Goal: Information Seeking & Learning: Learn about a topic

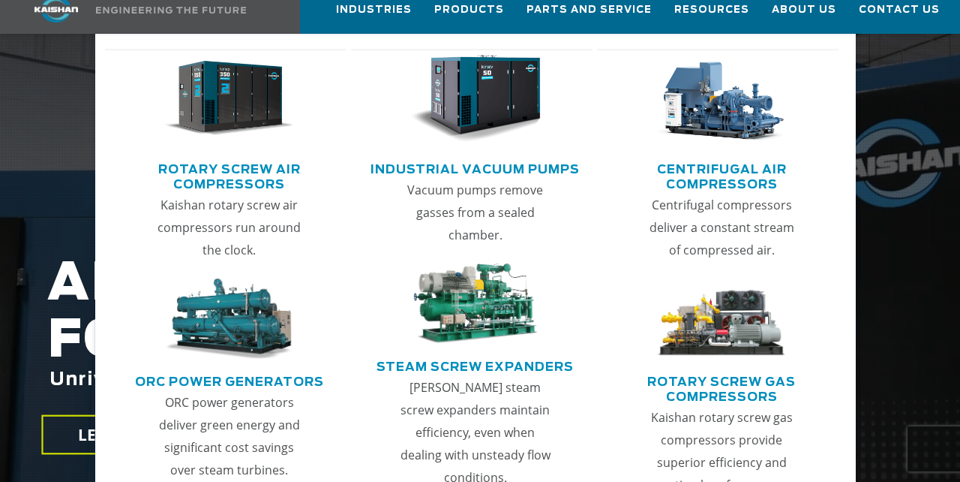
scroll to position [161, 0]
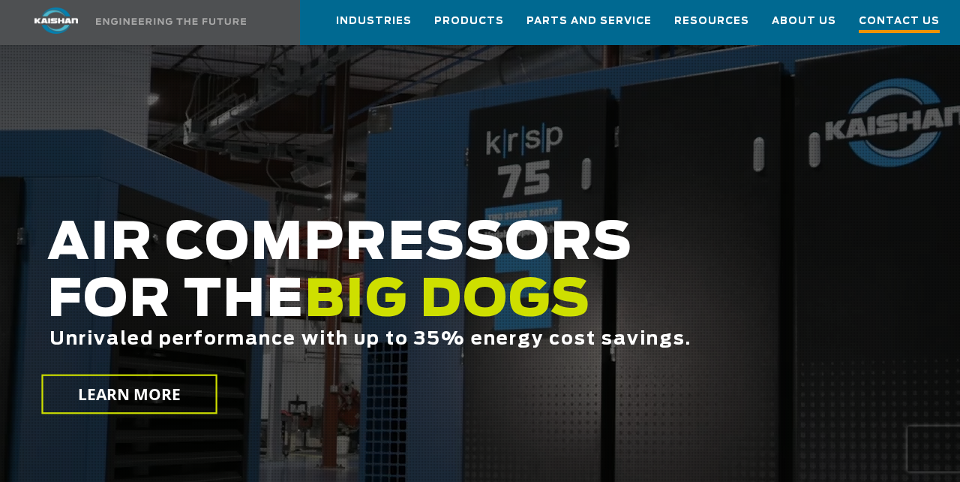
click at [915, 18] on span "Contact Us" at bounding box center [899, 23] width 81 height 20
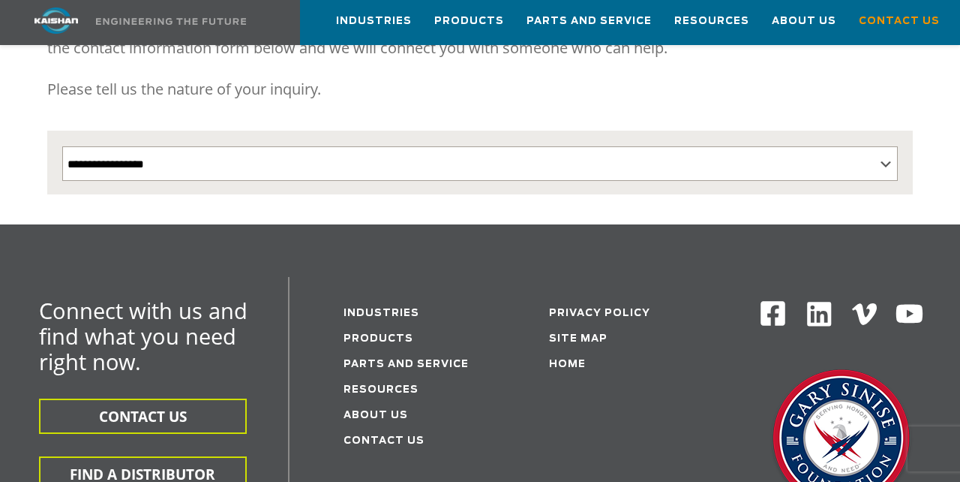
scroll to position [320, 0]
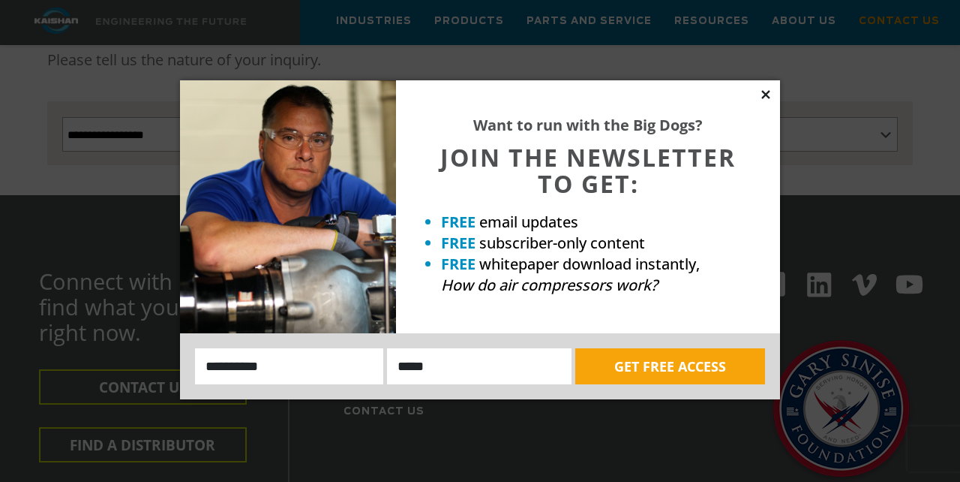
click at [765, 94] on icon at bounding box center [766, 94] width 8 height 8
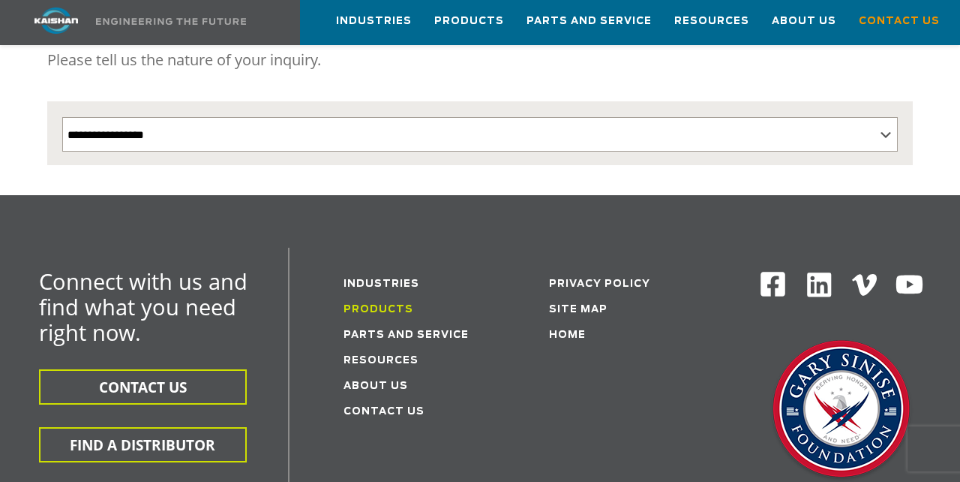
click at [396, 305] on link "Products" at bounding box center [379, 310] width 70 height 10
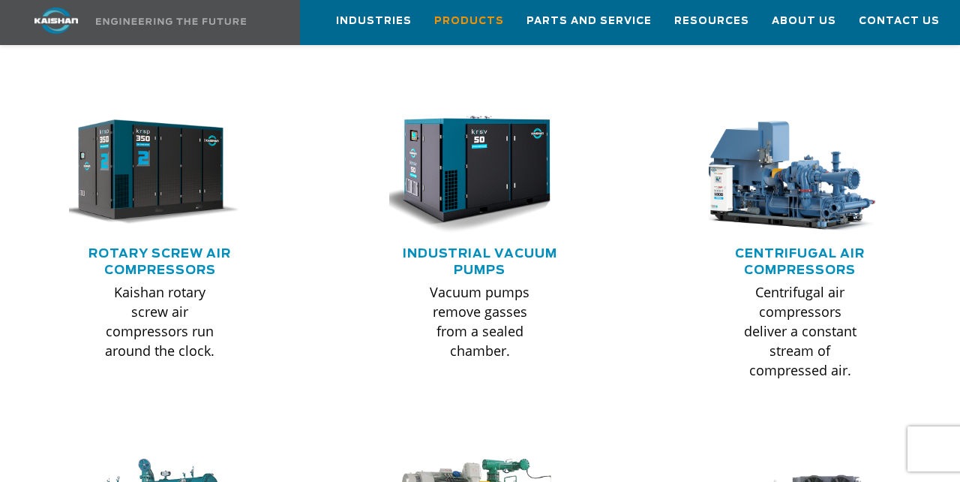
scroll to position [965, 0]
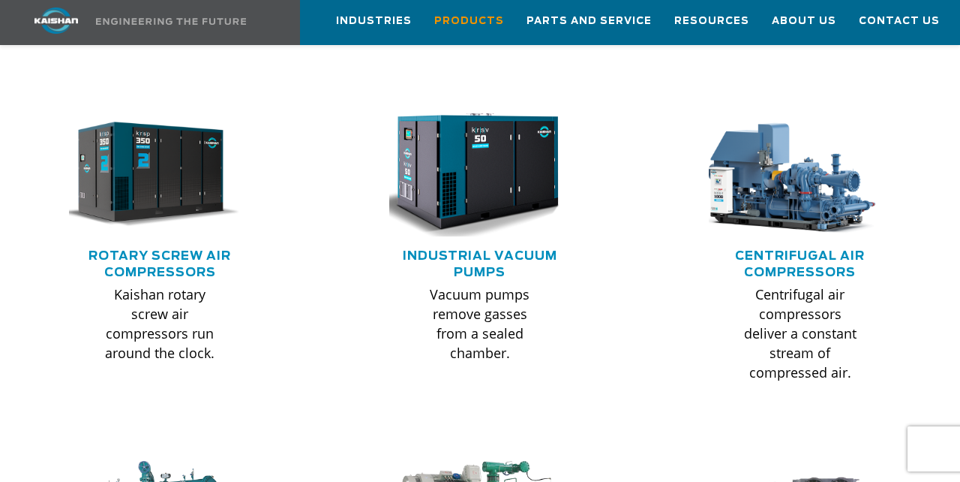
click at [512, 167] on img at bounding box center [469, 174] width 200 height 135
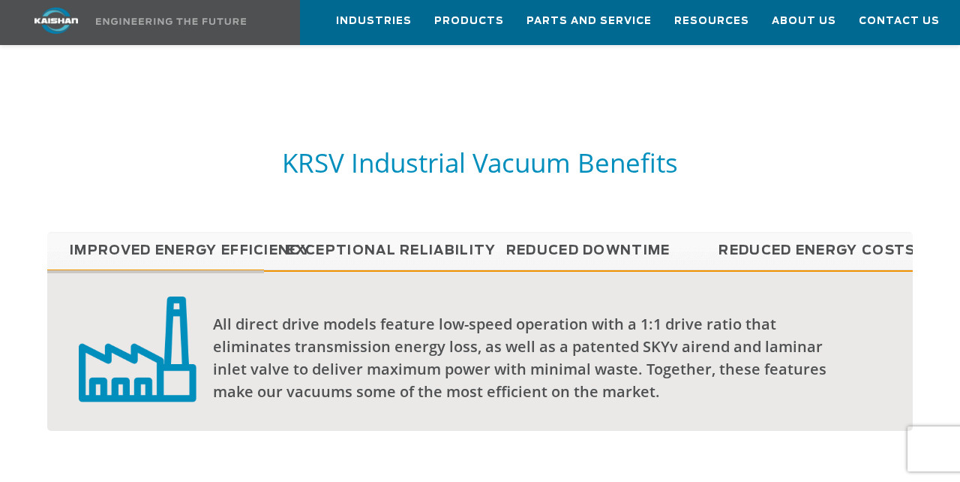
scroll to position [1114, 0]
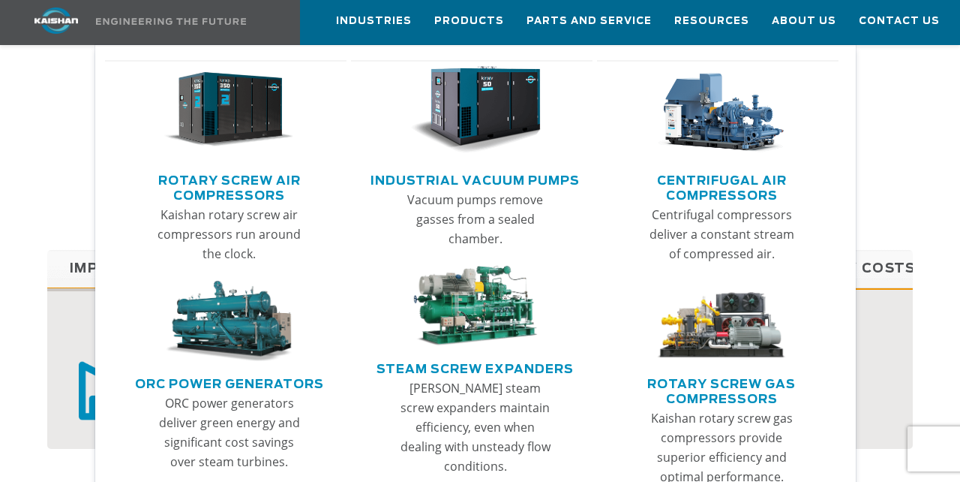
click at [269, 109] on img "Main menu" at bounding box center [229, 110] width 130 height 88
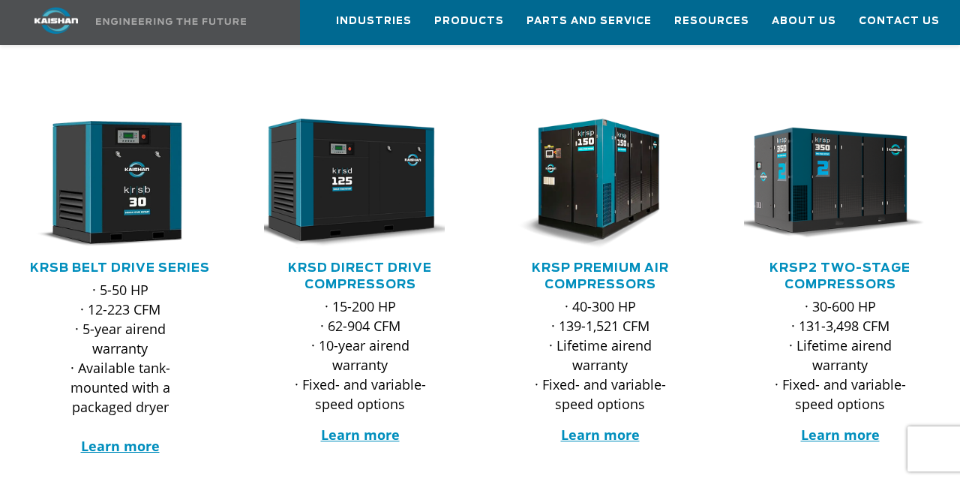
scroll to position [204, 0]
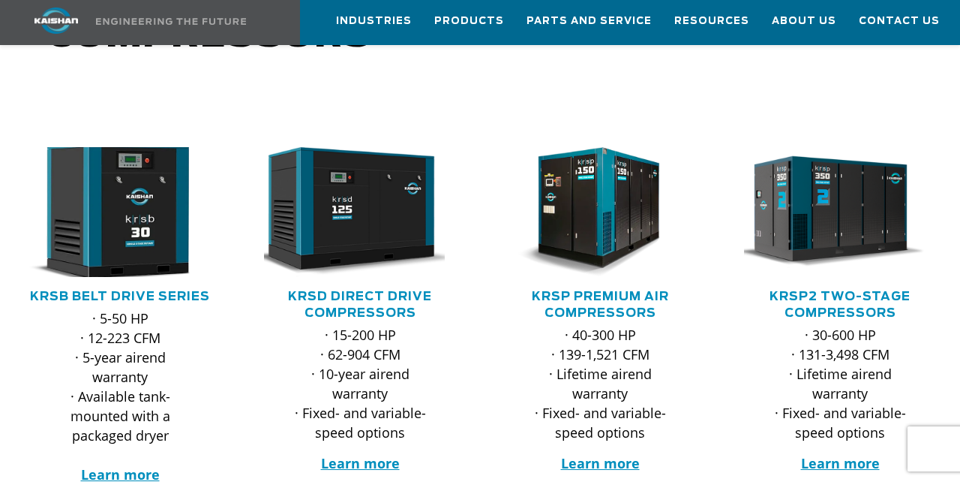
click at [124, 183] on img at bounding box center [109, 211] width 212 height 143
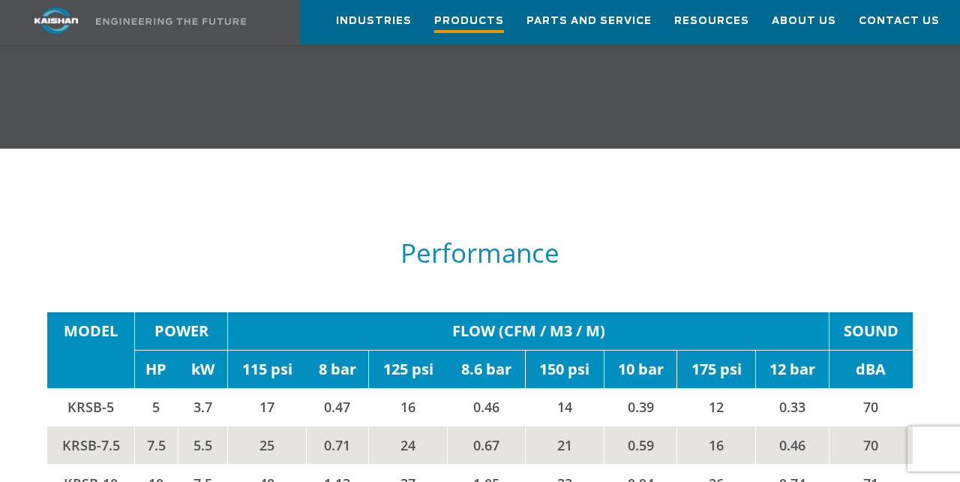
scroll to position [2060, 0]
